Goal: Information Seeking & Learning: Learn about a topic

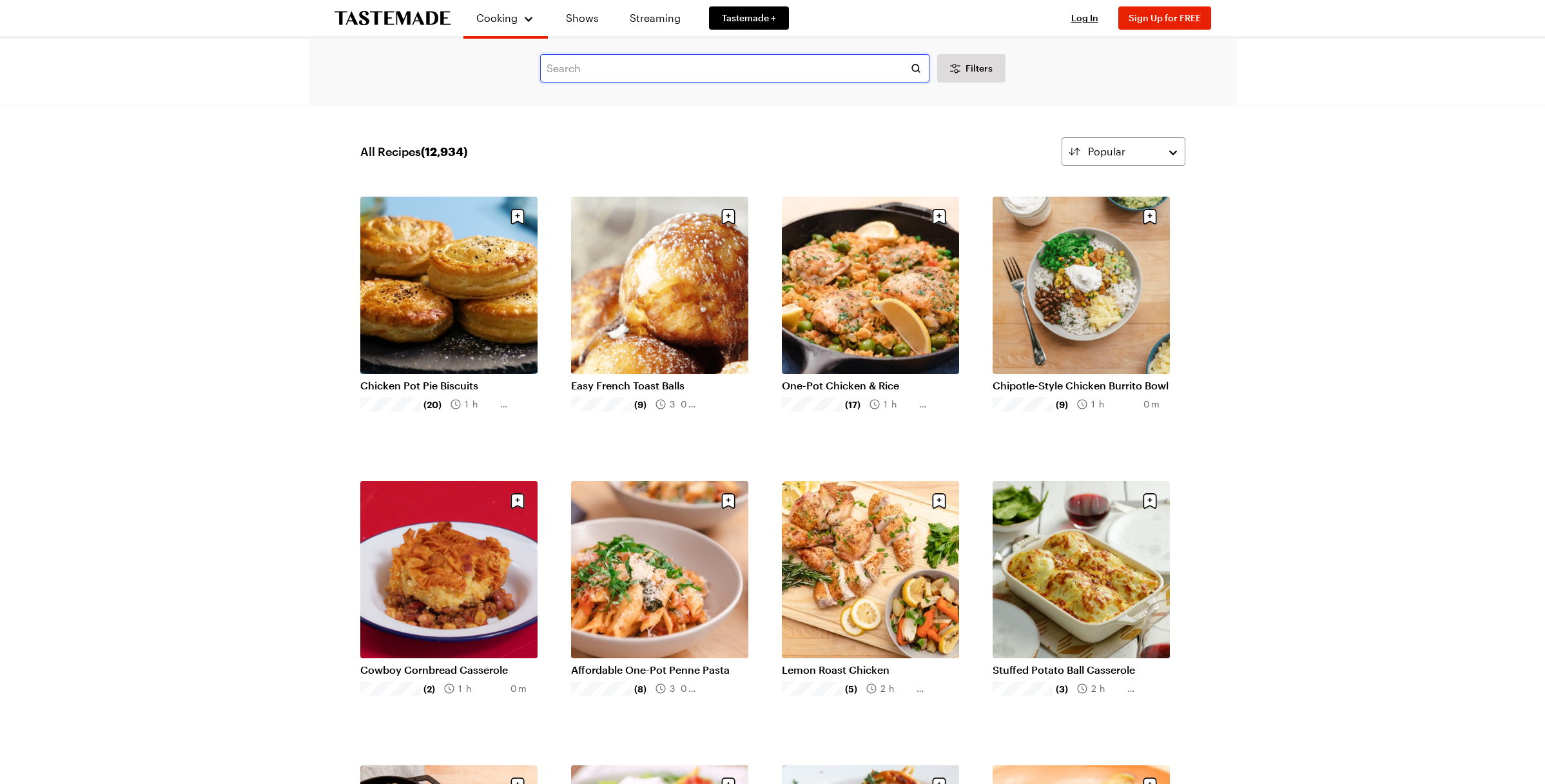
click at [620, 72] on input "text" at bounding box center [735, 68] width 389 height 28
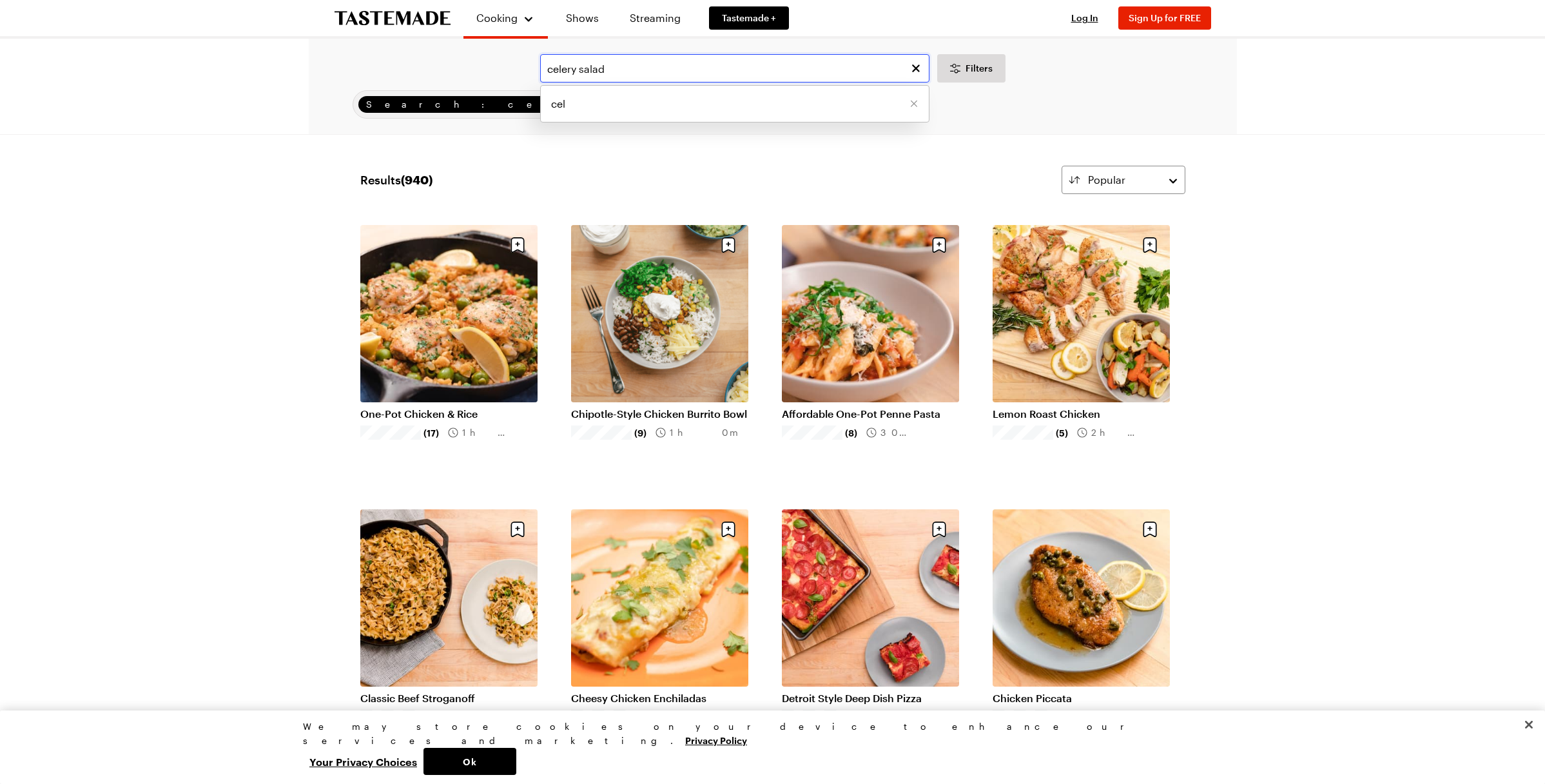
type input "celery salad"
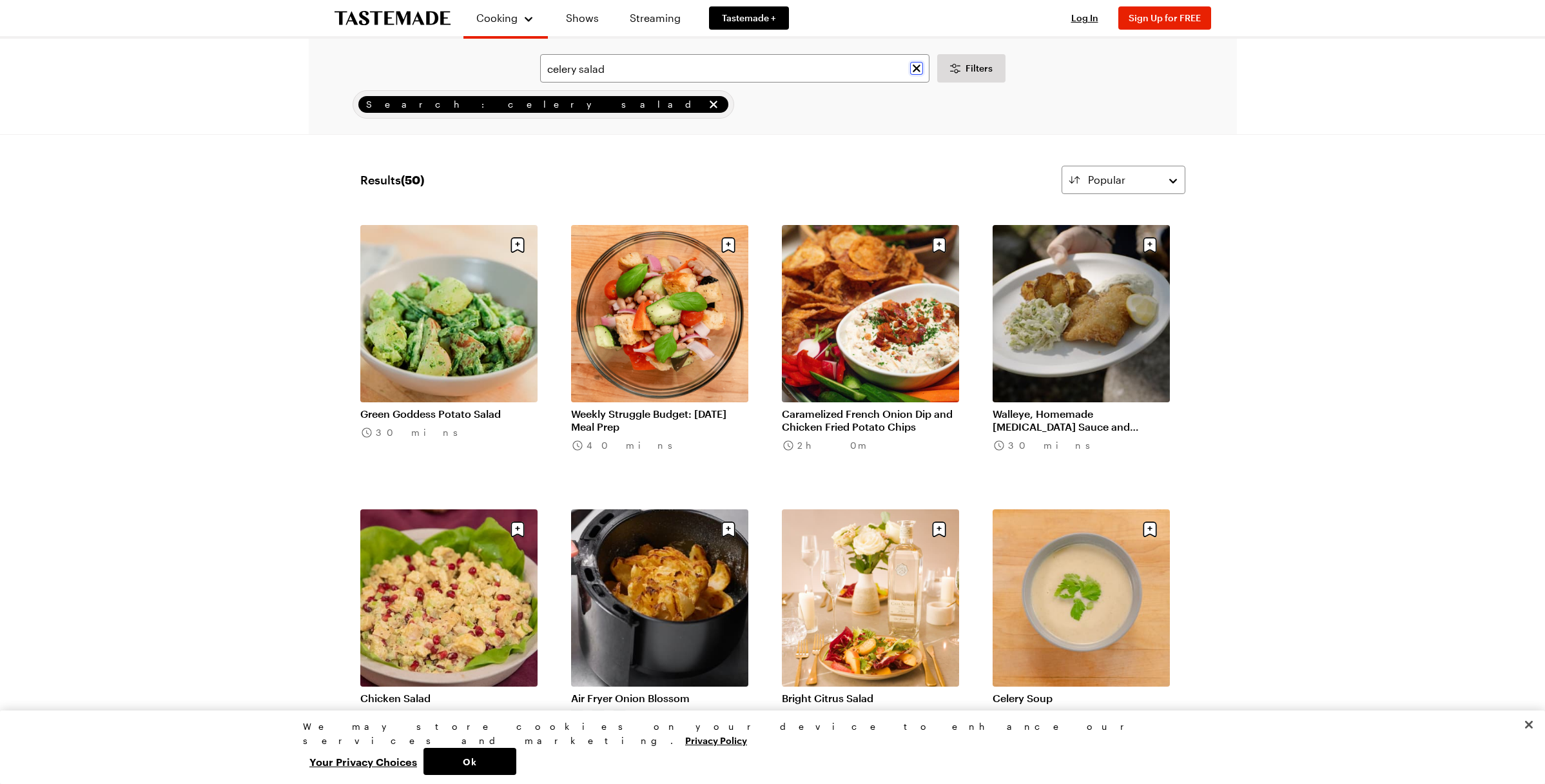
click at [917, 66] on icon "Clear search" at bounding box center [916, 68] width 13 height 13
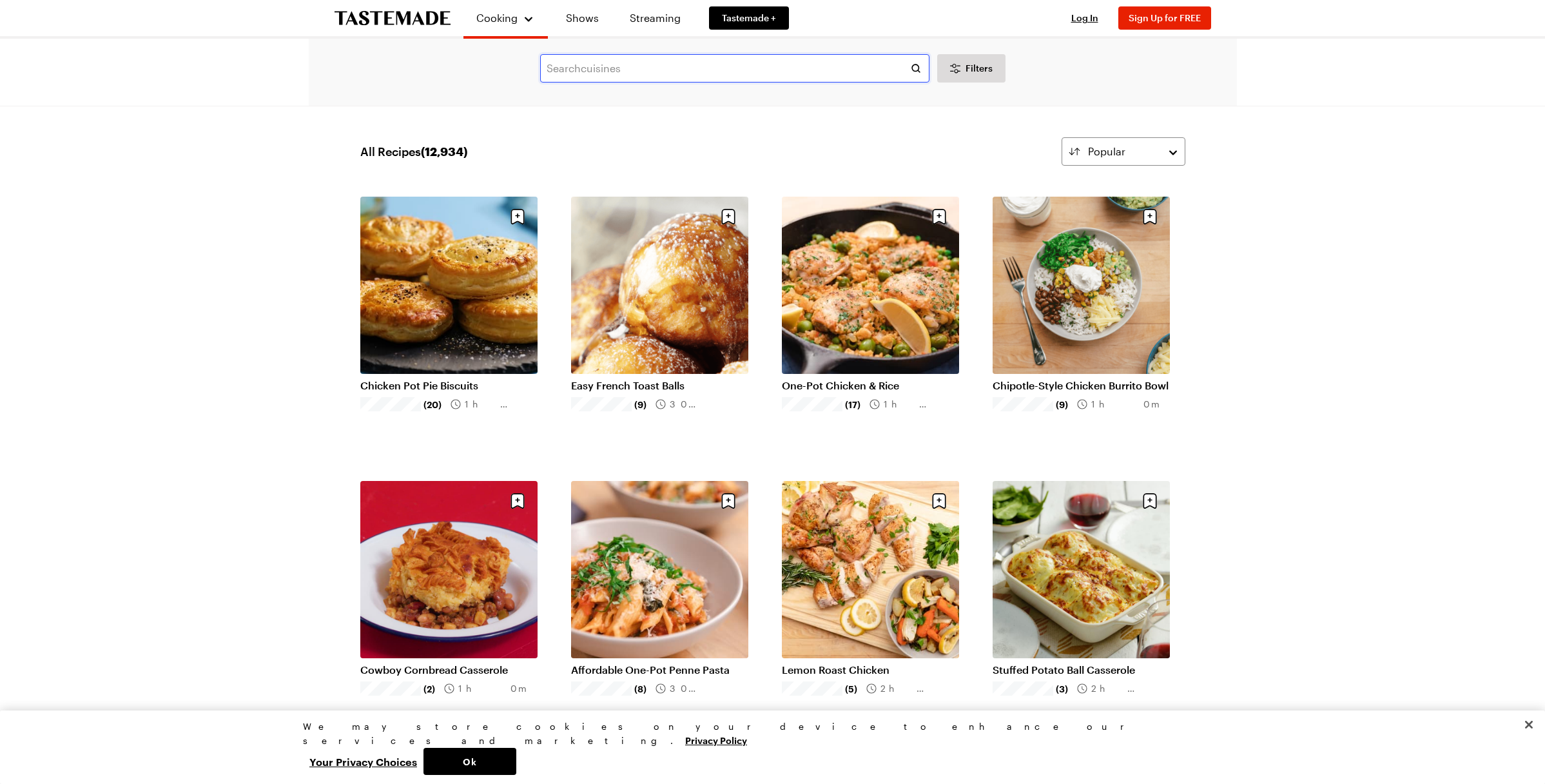
click at [591, 70] on input "text" at bounding box center [735, 68] width 389 height 28
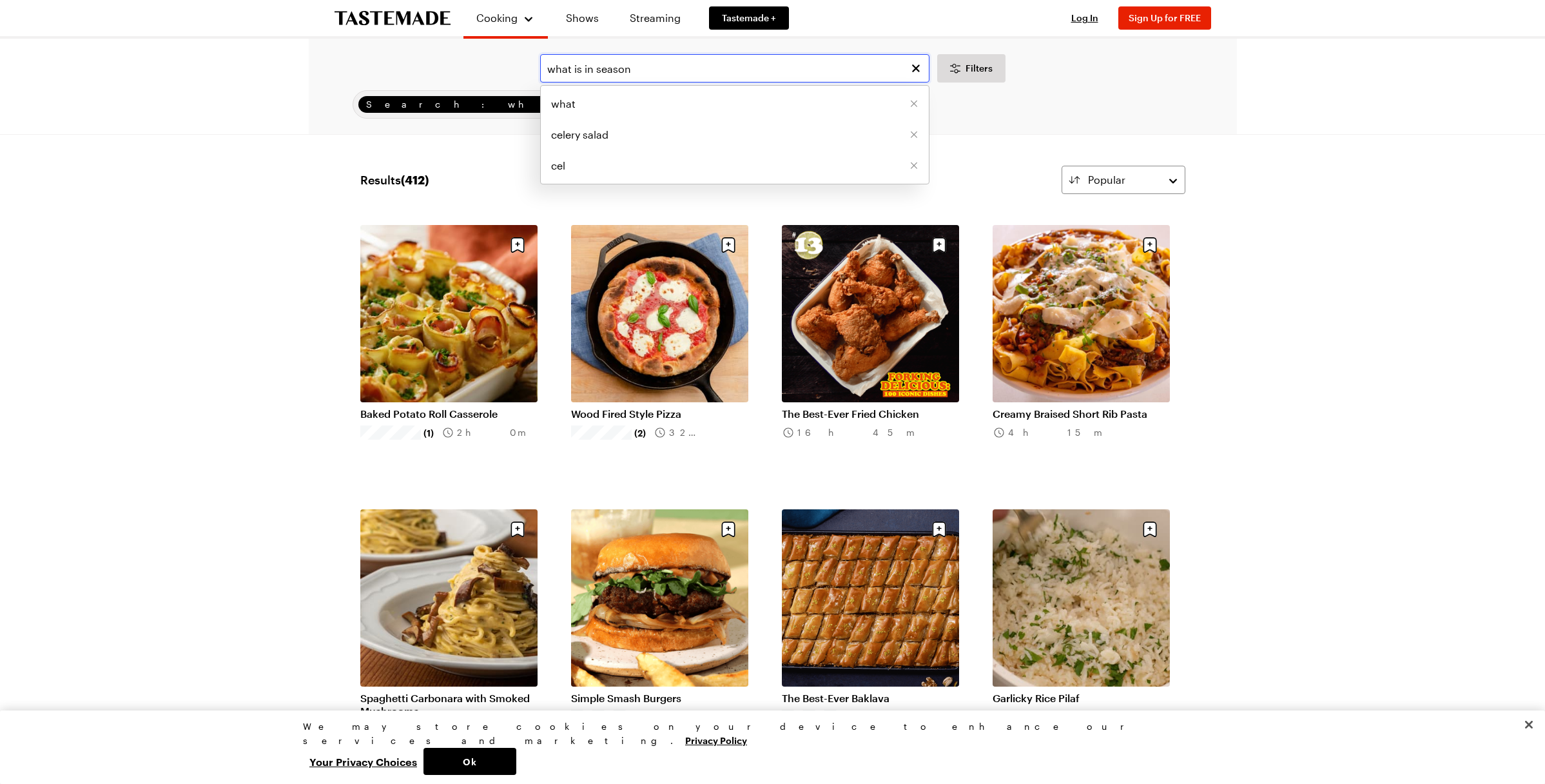
type input "what is in season"
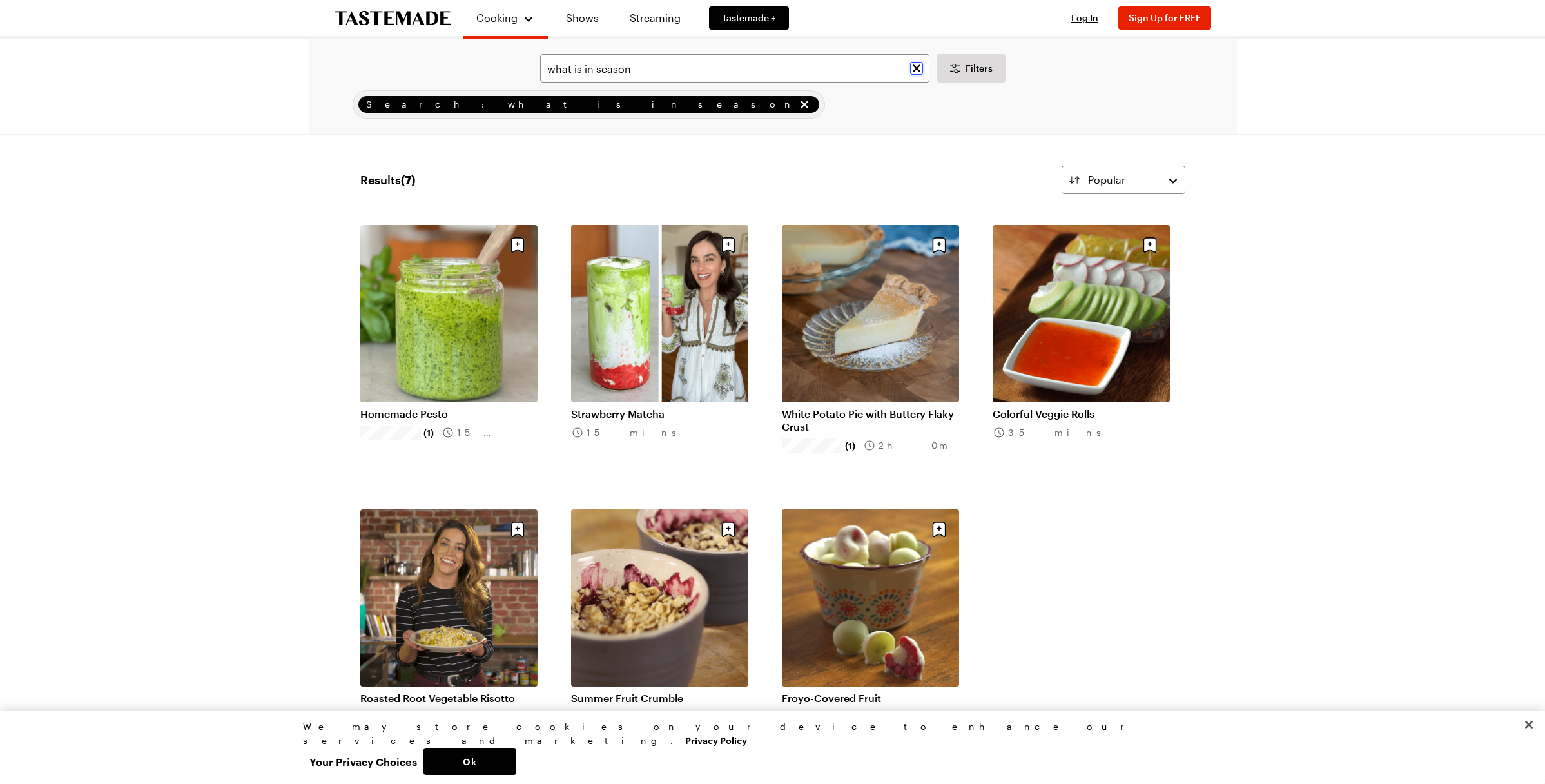
click at [919, 67] on icon "Clear search" at bounding box center [916, 68] width 13 height 13
